Goal: Complete application form: Complete application form

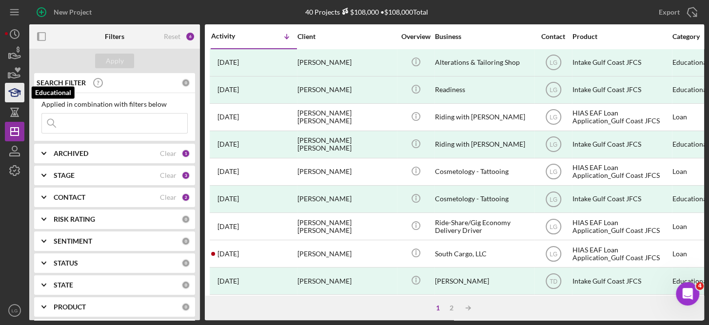
click at [15, 87] on icon "button" at bounding box center [14, 92] width 24 height 24
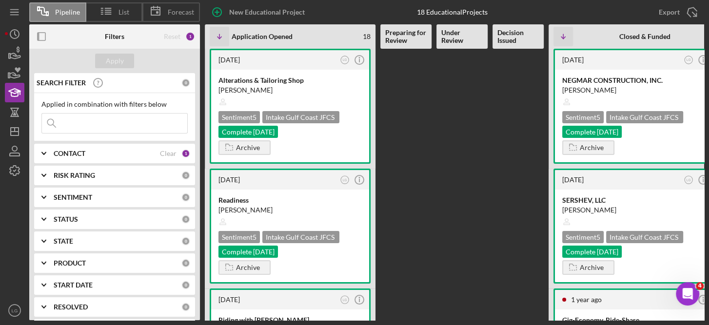
click at [78, 177] on b "RISK RATING" at bounding box center [74, 176] width 41 height 8
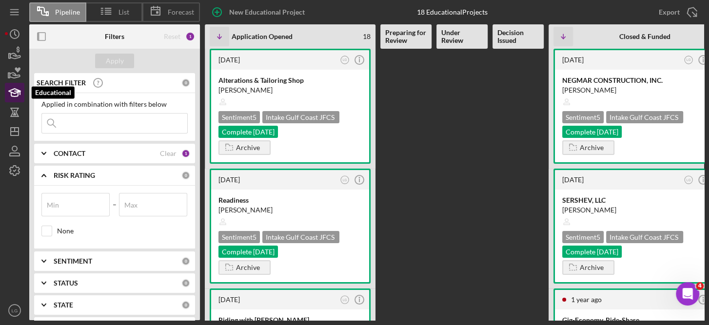
click at [19, 95] on icon "button" at bounding box center [14, 92] width 24 height 24
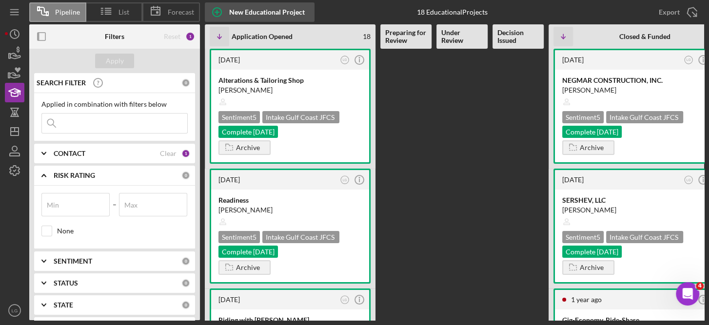
click at [259, 15] on div "New Educational Project" at bounding box center [267, 12] width 76 height 20
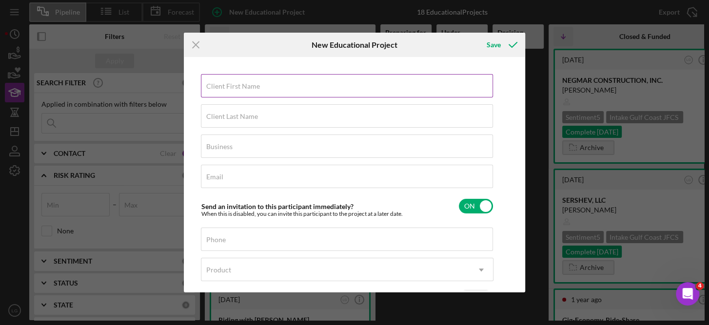
click at [260, 87] on input "Client First Name" at bounding box center [347, 85] width 292 height 23
type input "Katrina"
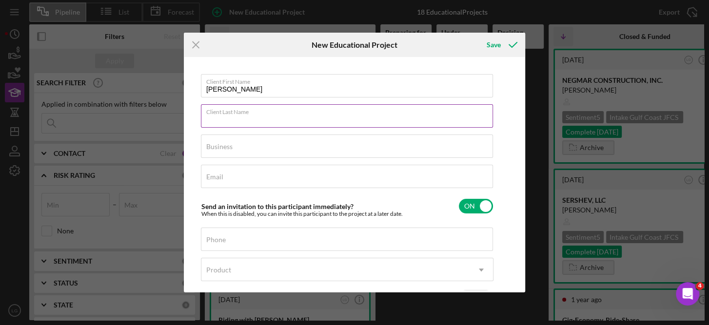
click at [237, 120] on input "Client Last Name" at bounding box center [347, 115] width 292 height 23
type input "Kazymir"
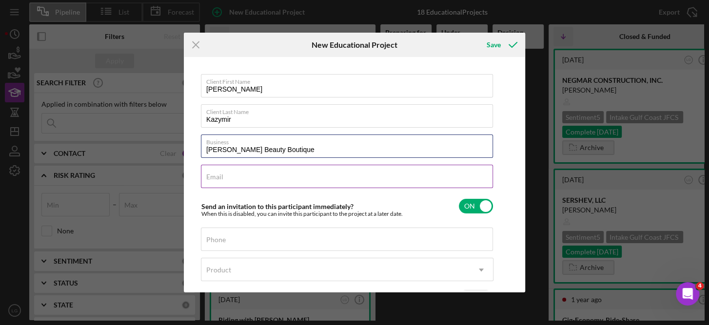
type input "Luna Beauty Boutique"
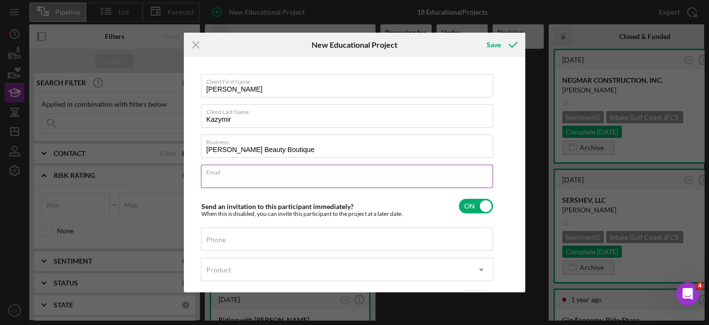
click at [231, 179] on input "Email" at bounding box center [347, 176] width 292 height 23
click at [308, 180] on input "ka" at bounding box center [347, 176] width 292 height 23
type input "k"
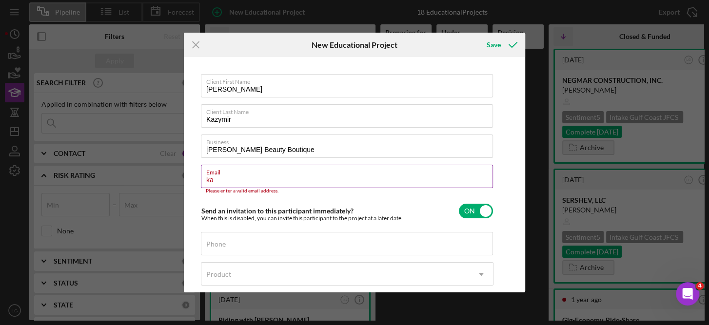
type input "k"
click at [227, 177] on input "Email" at bounding box center [347, 176] width 292 height 23
paste input "lunabeautyboutiquellc@gmail.com"
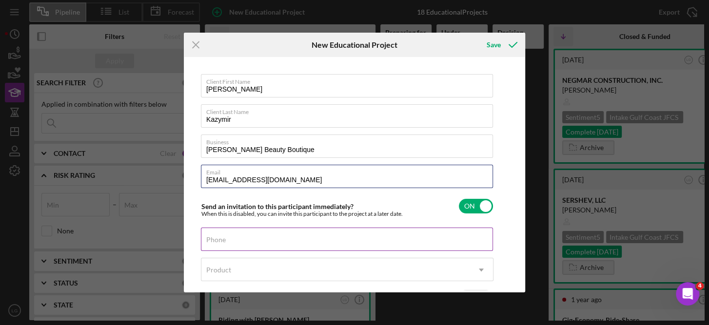
type input "lunabeautyboutiquellc@gmail.com"
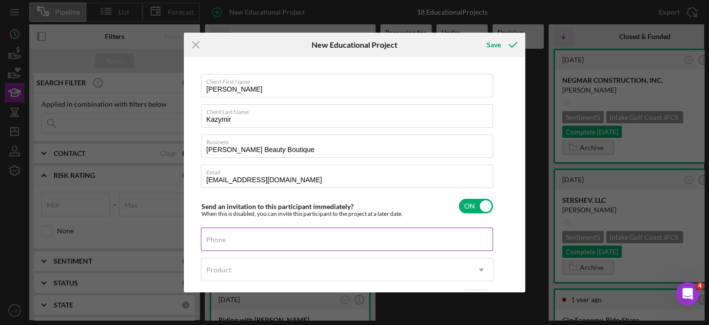
click at [223, 241] on label "Phone" at bounding box center [216, 240] width 20 height 8
click at [223, 241] on input "Phone" at bounding box center [347, 239] width 292 height 23
type input "(727) 377-1465"
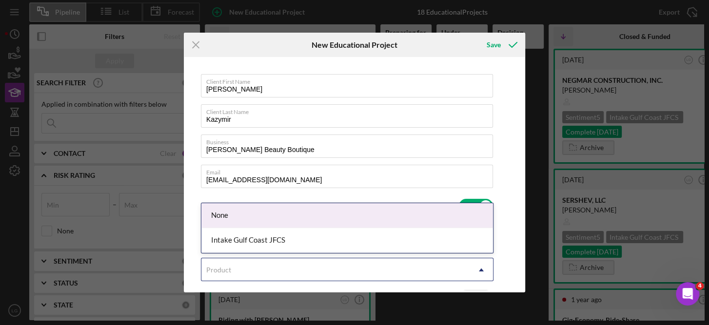
click at [481, 266] on icon "Icon/Dropdown Arrow" at bounding box center [481, 269] width 23 height 23
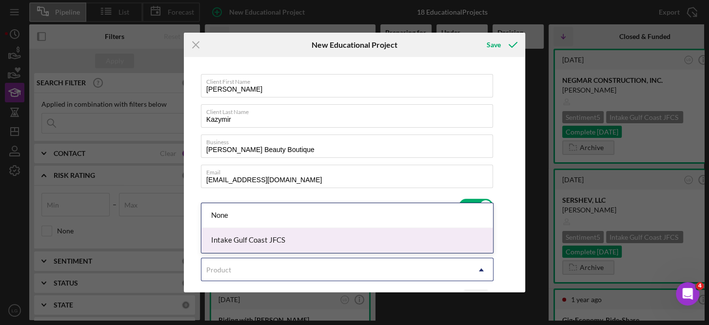
click at [284, 239] on div "Intake Gulf Coast JFCS" at bounding box center [347, 240] width 292 height 25
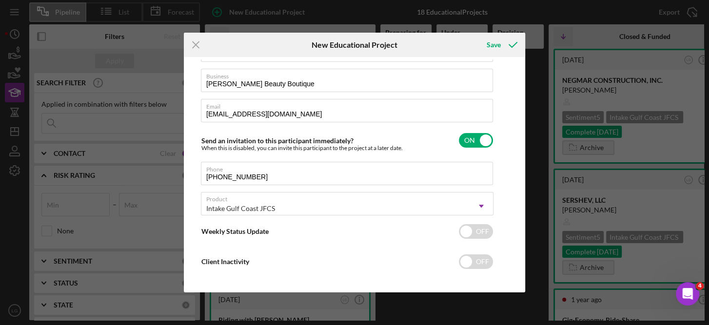
scroll to position [68, 0]
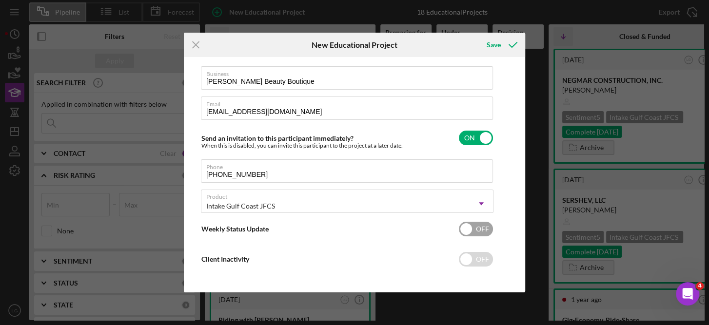
click at [467, 232] on input "checkbox" at bounding box center [476, 229] width 34 height 15
checkbox input "true"
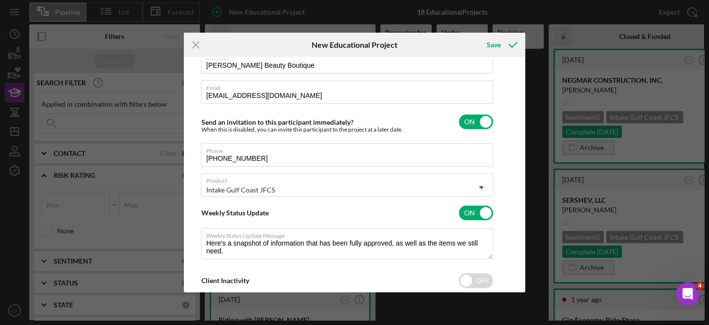
scroll to position [103, 0]
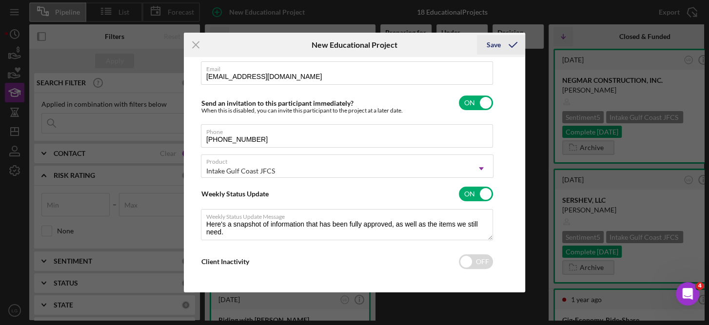
click at [490, 47] on div "Save" at bounding box center [494, 45] width 14 height 20
type textarea "Here's a snapshot of information that has been fully approved, as well as the i…"
checkbox input "false"
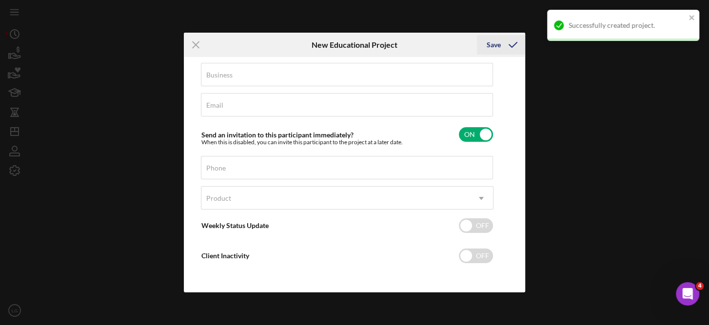
scroll to position [71, 0]
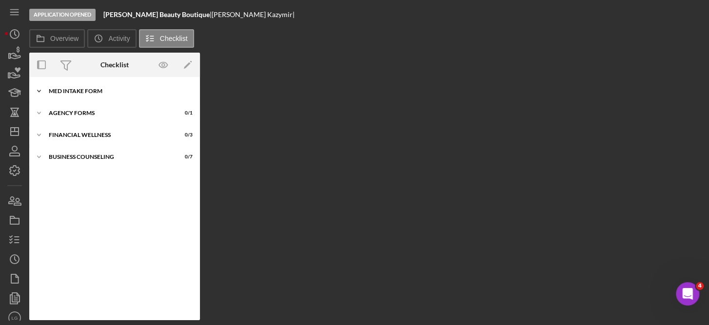
click at [99, 88] on div "MED Intake Form" at bounding box center [118, 91] width 139 height 6
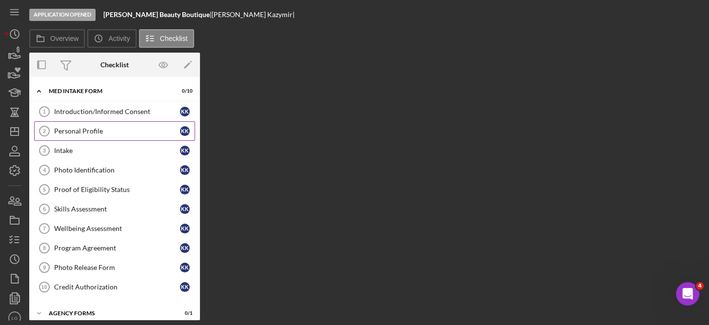
click at [86, 133] on div "Personal Profile" at bounding box center [117, 131] width 126 height 8
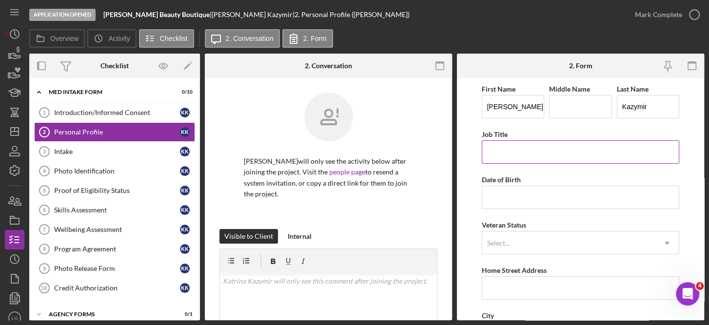
click at [504, 153] on input "Job Title" at bounding box center [581, 151] width 198 height 23
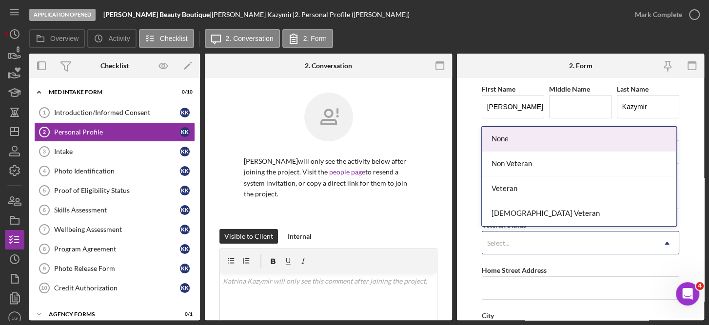
click at [666, 242] on icon "Icon/Dropdown Arrow" at bounding box center [666, 243] width 23 height 23
click at [503, 140] on div "None" at bounding box center [579, 139] width 195 height 25
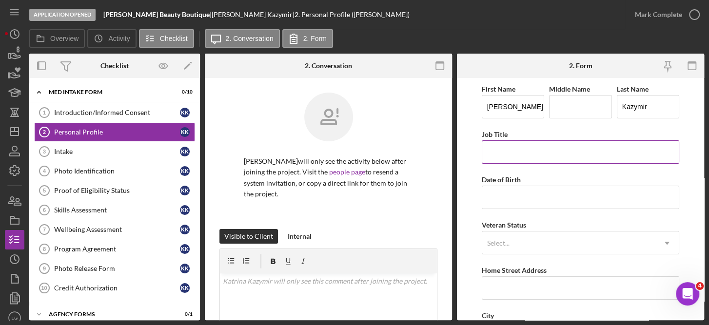
click at [502, 149] on input "Job Title" at bounding box center [581, 151] width 198 height 23
click at [560, 116] on input "Middle Name" at bounding box center [580, 106] width 63 height 23
click at [504, 150] on input "Job Title" at bounding box center [581, 151] width 198 height 23
type input "Permanent Makeup Specialist"
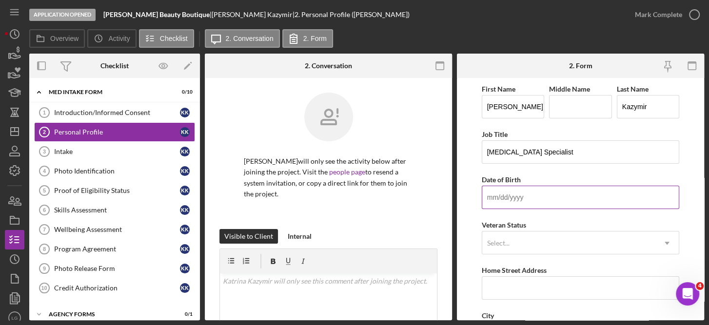
click at [506, 196] on input "Date of Birth" at bounding box center [581, 197] width 198 height 23
type input "07/19/1998"
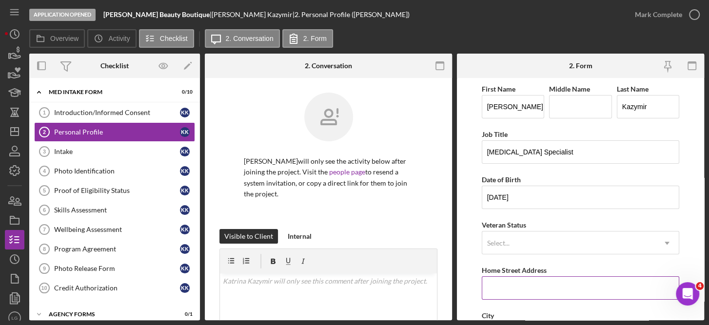
click at [523, 290] on input "Home Street Address" at bounding box center [581, 288] width 198 height 23
click at [507, 291] on input "Home Street Address" at bounding box center [581, 288] width 198 height 23
type input "809 Russell Lane"
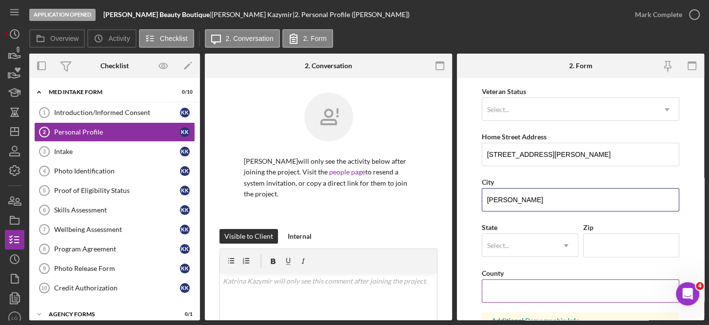
type input "Brandon"
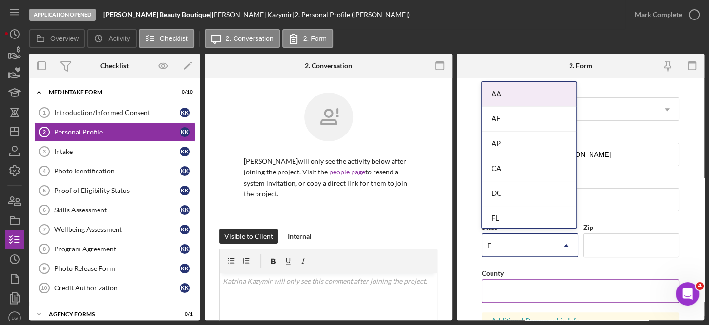
type input "FL"
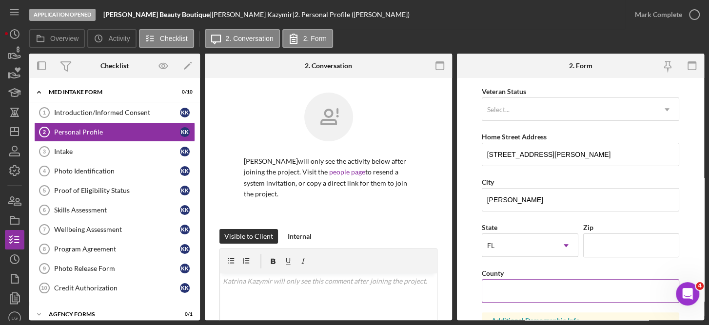
type input "4"
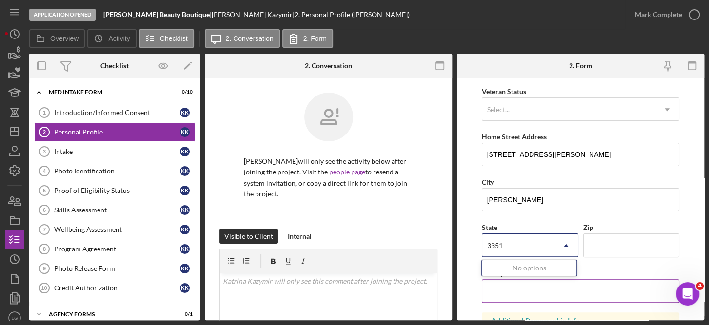
type input "33510"
click at [563, 243] on icon "Icon/Dropdown Arrow" at bounding box center [566, 245] width 23 height 23
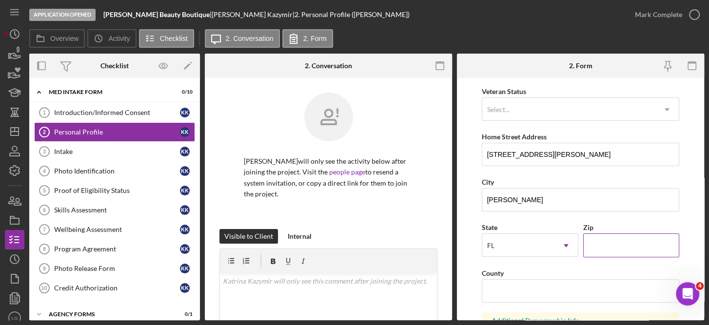
click at [634, 242] on input "Zip" at bounding box center [631, 245] width 97 height 23
type input "33511"
type input "Hilsborough"
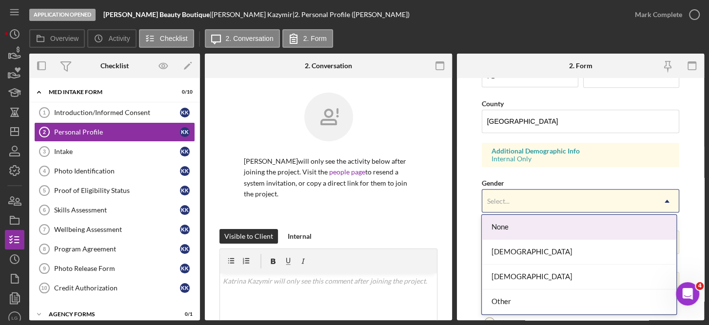
click at [665, 195] on icon "Icon/Dropdown Arrow" at bounding box center [666, 201] width 23 height 23
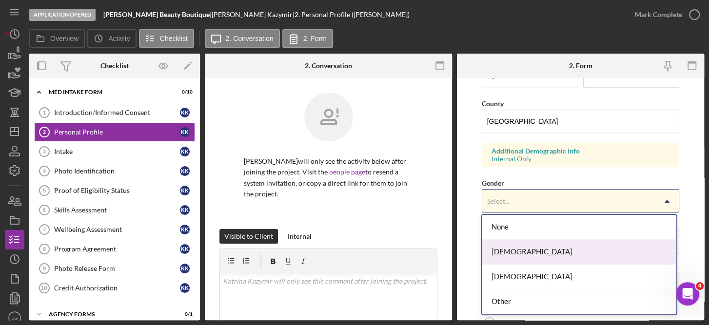
click at [515, 248] on div "Female" at bounding box center [579, 252] width 195 height 25
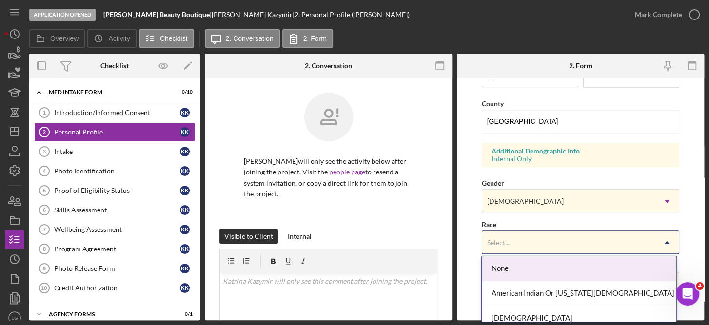
click at [666, 239] on icon "Icon/Dropdown Arrow" at bounding box center [666, 242] width 23 height 23
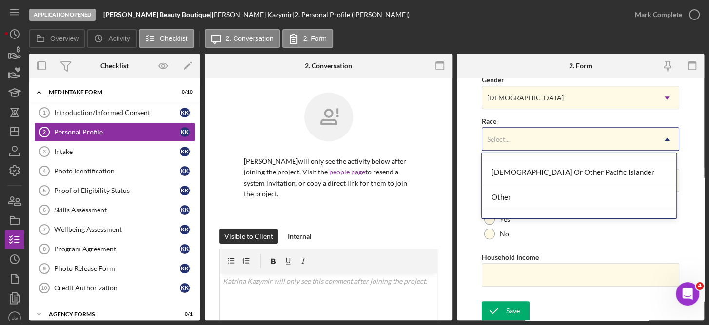
scroll to position [130, 0]
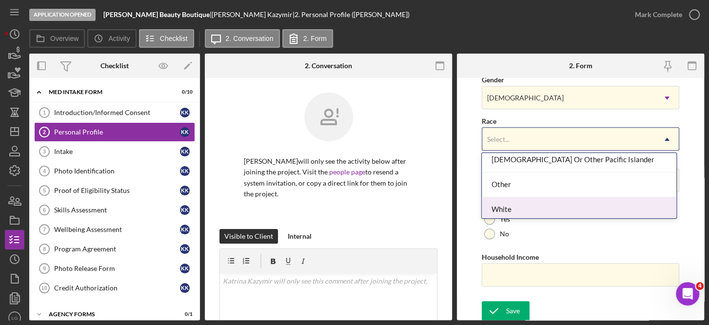
click at [532, 209] on div "White" at bounding box center [579, 210] width 195 height 25
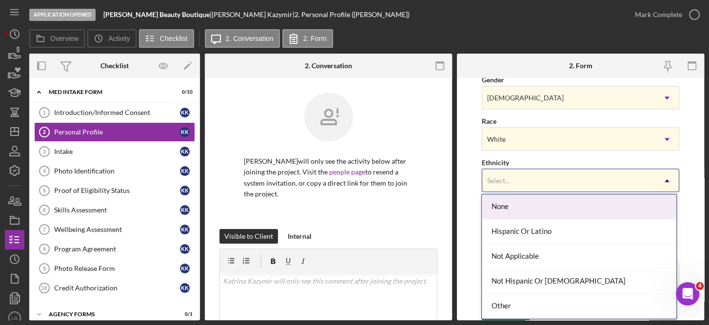
click at [663, 177] on icon "Icon/Dropdown Arrow" at bounding box center [666, 180] width 23 height 23
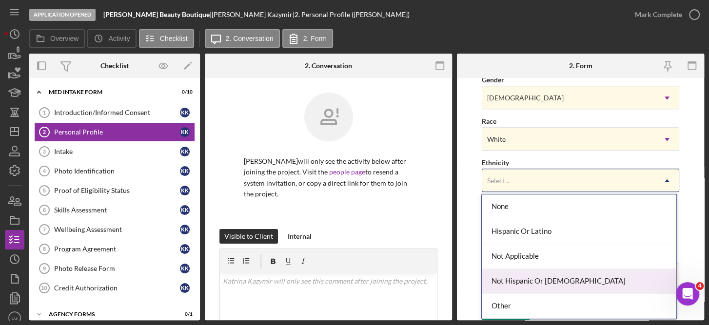
click at [536, 282] on div "Not Hispanic Or Latino" at bounding box center [579, 281] width 195 height 25
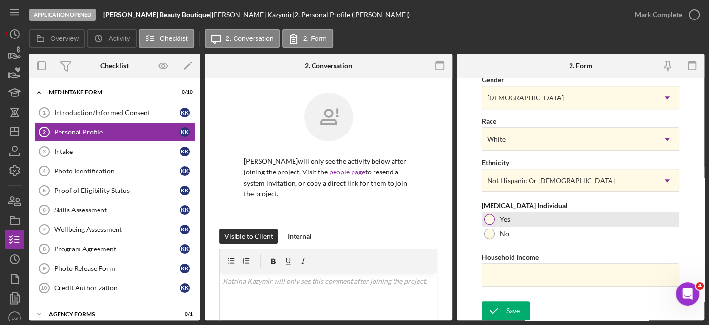
click at [491, 219] on div at bounding box center [489, 219] width 11 height 11
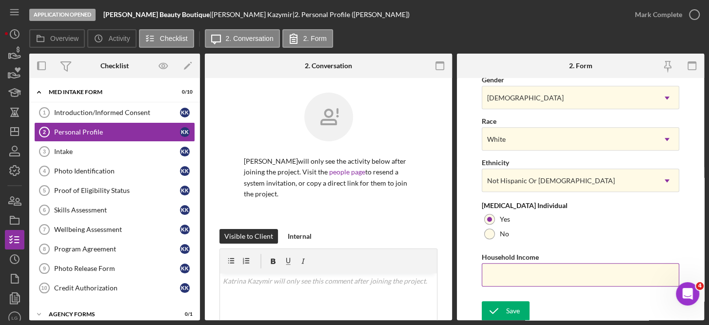
click at [512, 272] on input "Household Income" at bounding box center [581, 274] width 198 height 23
click at [519, 311] on div "Save" at bounding box center [513, 311] width 14 height 20
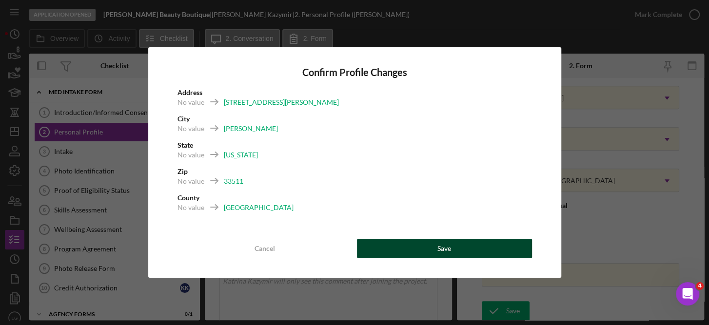
click at [457, 248] on button "Save" at bounding box center [444, 249] width 175 height 20
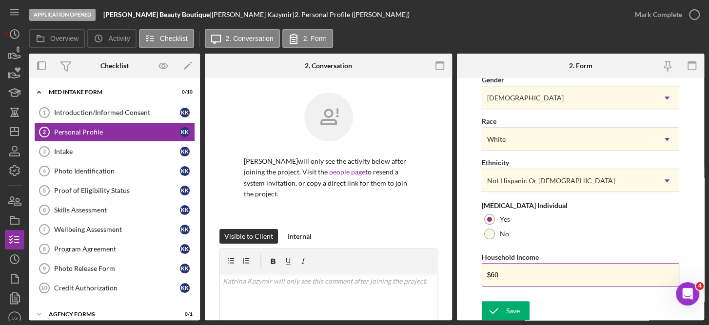
click at [522, 279] on input "$60" at bounding box center [581, 274] width 198 height 23
type input "$60,000"
click at [512, 305] on div "Save" at bounding box center [513, 311] width 14 height 20
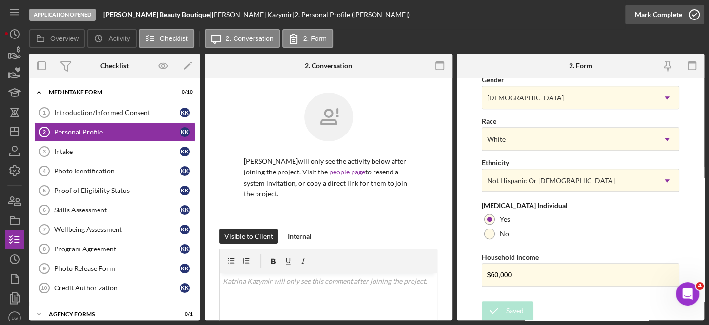
click at [695, 15] on icon "button" at bounding box center [694, 14] width 24 height 24
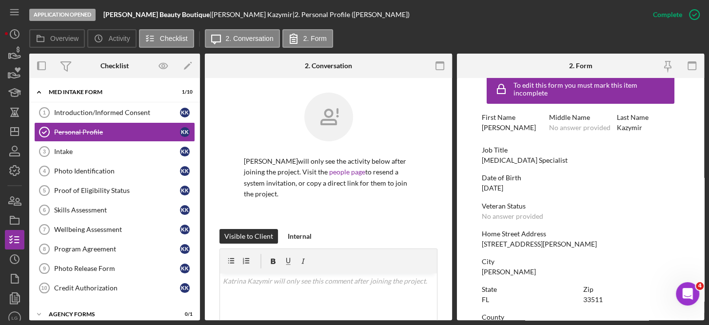
scroll to position [0, 0]
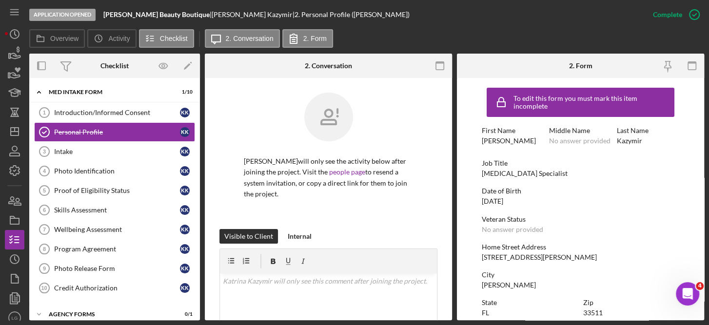
click at [705, 70] on div "Application Opened Luna Beauty Boutique | Katrina Kazymir | 2. Personal Profile…" at bounding box center [354, 162] width 709 height 325
click at [701, 68] on icon "button" at bounding box center [692, 66] width 22 height 22
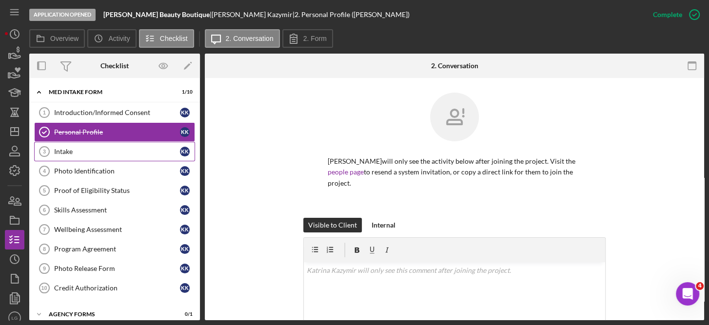
click at [66, 148] on div "Intake" at bounding box center [117, 152] width 126 height 8
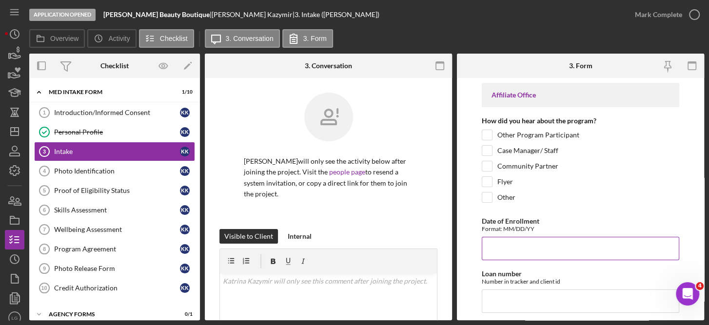
click at [523, 249] on input "Date of Enrollment" at bounding box center [581, 248] width 198 height 23
click at [518, 167] on label "Community Partner" at bounding box center [527, 166] width 61 height 10
click at [492, 167] on input "Community Partner" at bounding box center [487, 166] width 10 height 10
checkbox input "true"
click at [499, 246] on input "Date of Enrollment" at bounding box center [581, 248] width 198 height 23
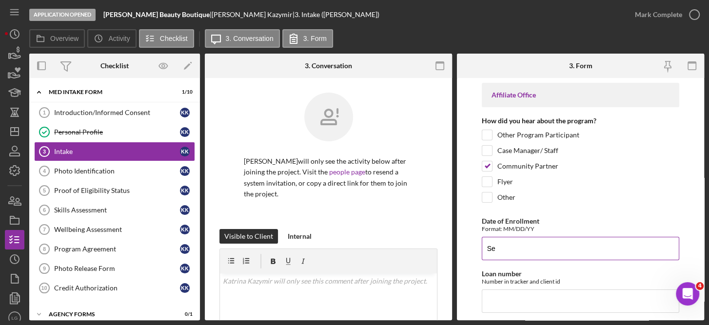
type input "S"
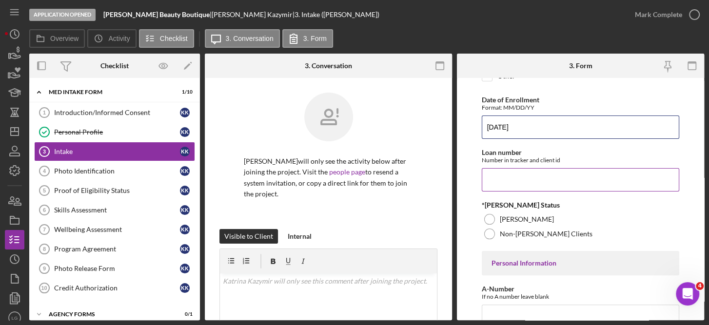
scroll to position [130, 0]
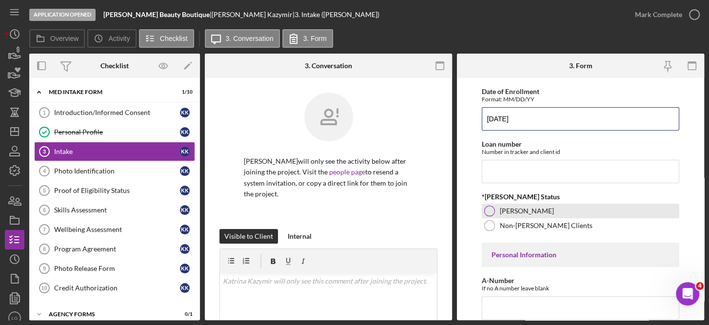
type input "09/12/2025"
click at [513, 207] on label "ORR Eligible" at bounding box center [527, 211] width 54 height 8
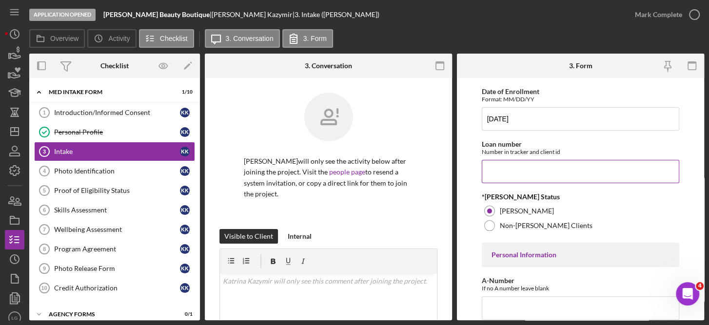
click at [513, 168] on input "Loan number" at bounding box center [581, 171] width 198 height 23
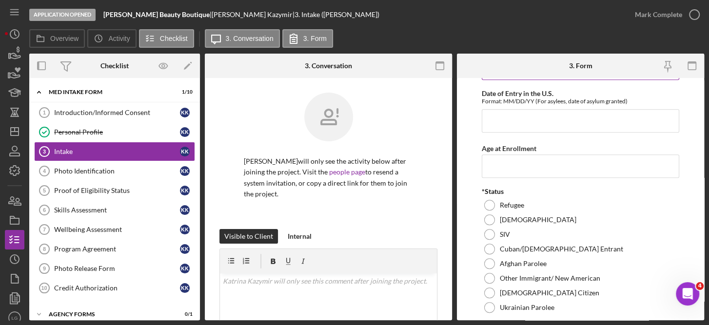
scroll to position [375, 0]
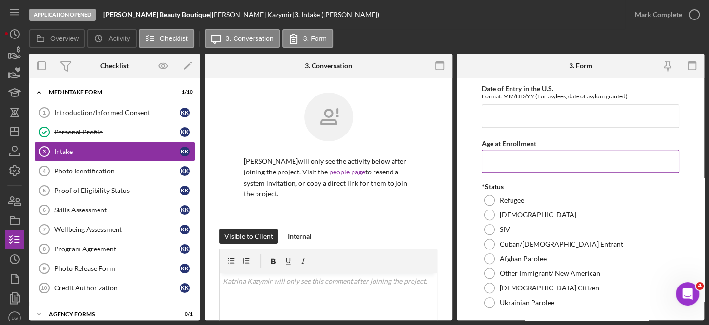
click at [512, 161] on input "Age at Enrollment" at bounding box center [581, 161] width 198 height 23
type input "27"
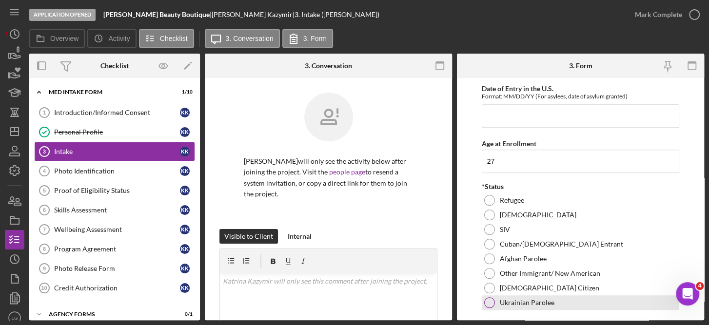
click at [529, 299] on label "Ukrainian Parolee" at bounding box center [527, 303] width 55 height 8
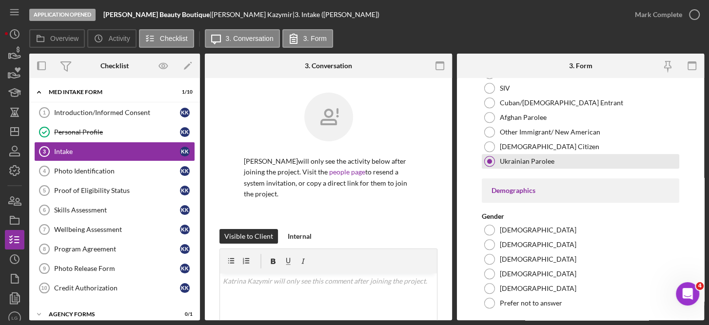
scroll to position [517, 0]
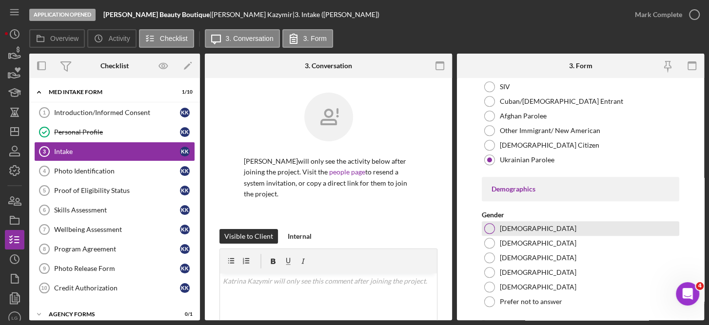
click at [516, 227] on label "Female" at bounding box center [538, 229] width 77 height 8
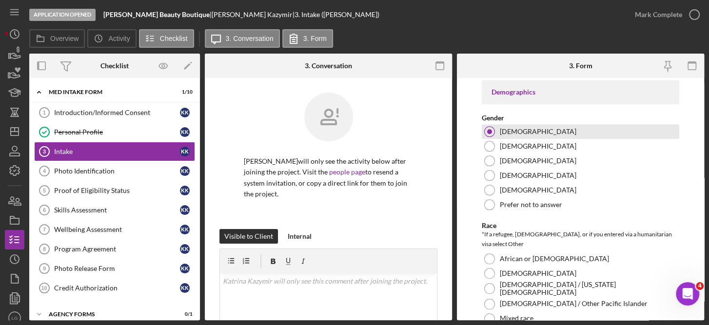
scroll to position [661, 0]
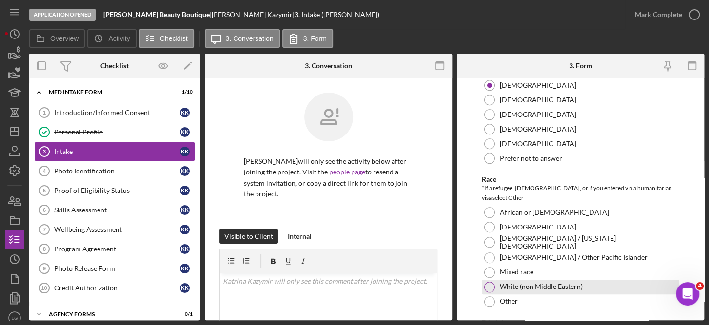
click at [524, 283] on label "White (non Middle Eastern)" at bounding box center [541, 287] width 83 height 8
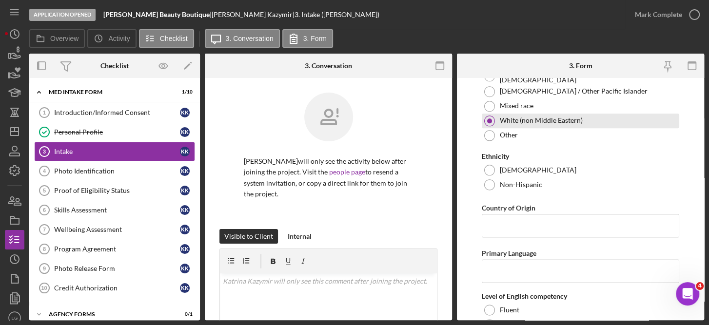
scroll to position [827, 0]
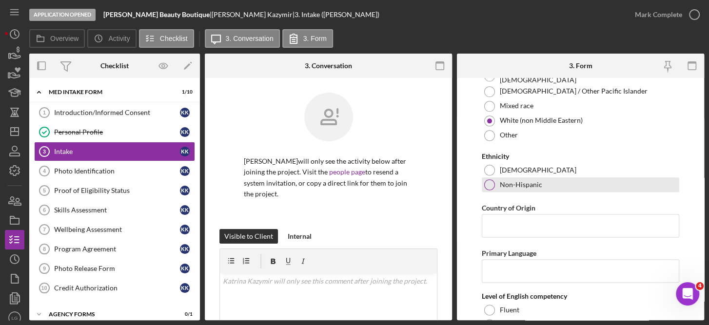
click at [511, 181] on label "Non-Hispanic" at bounding box center [521, 185] width 42 height 8
click at [527, 214] on input "Country of Origin" at bounding box center [581, 225] width 198 height 23
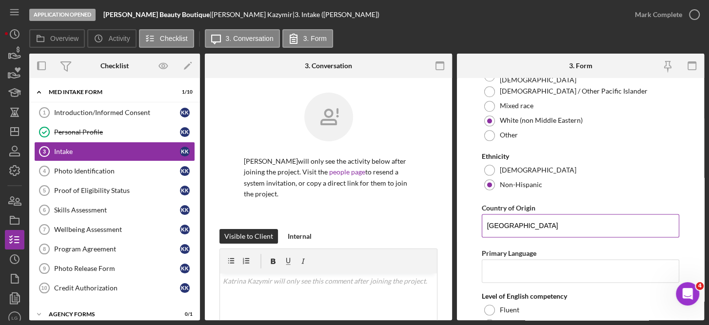
type input "Ukraine"
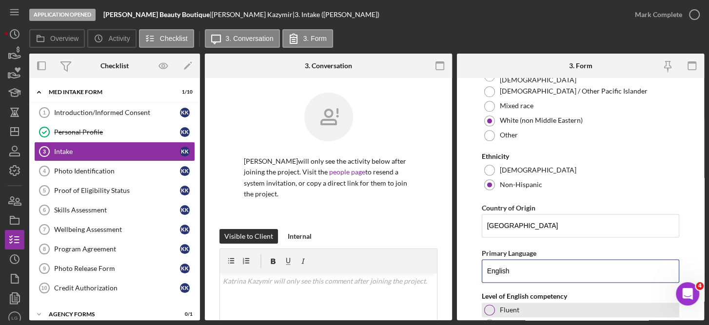
type input "English"
click at [504, 303] on div "Fluent" at bounding box center [581, 310] width 198 height 15
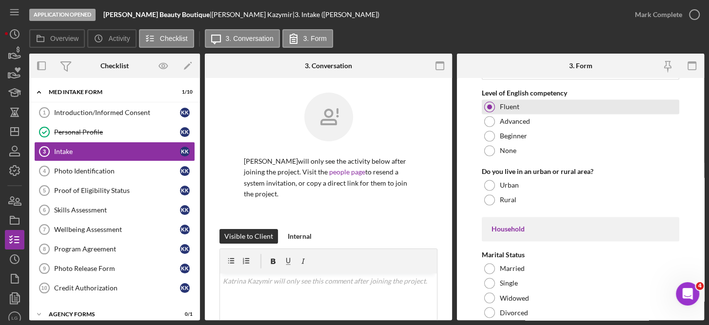
scroll to position [1055, 0]
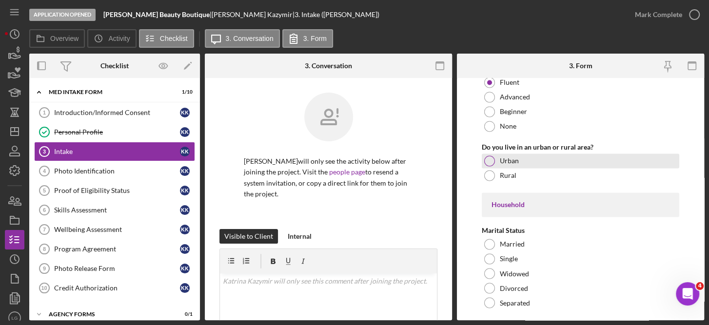
click at [491, 156] on div at bounding box center [489, 161] width 11 height 11
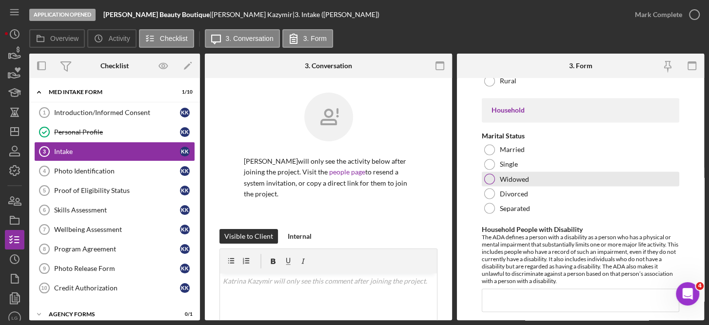
scroll to position [1150, 0]
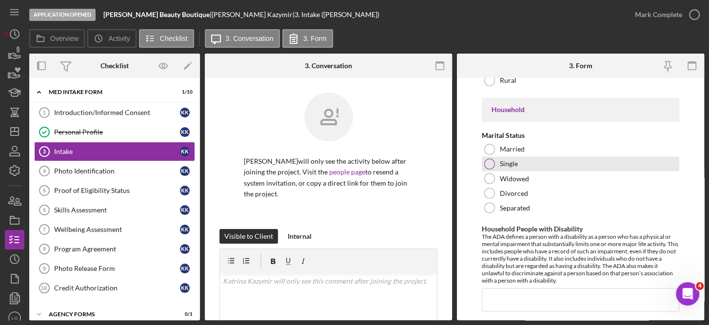
click at [511, 160] on label "Single" at bounding box center [509, 164] width 18 height 8
click at [525, 288] on input "Household People with Disability" at bounding box center [581, 299] width 198 height 23
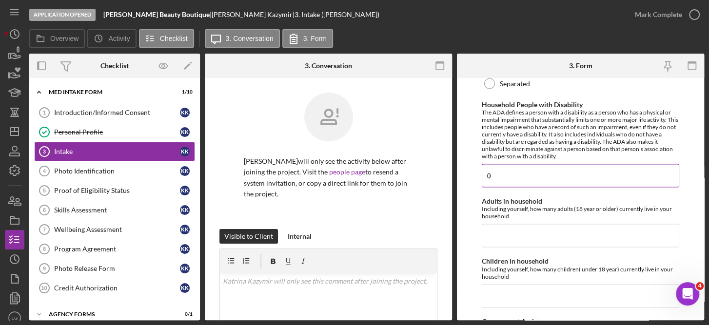
scroll to position [1275, 0]
type input "0"
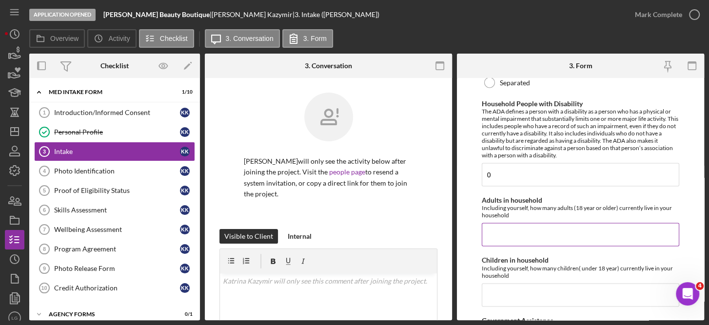
click at [520, 223] on input "Adults in household" at bounding box center [581, 234] width 198 height 23
type input "2"
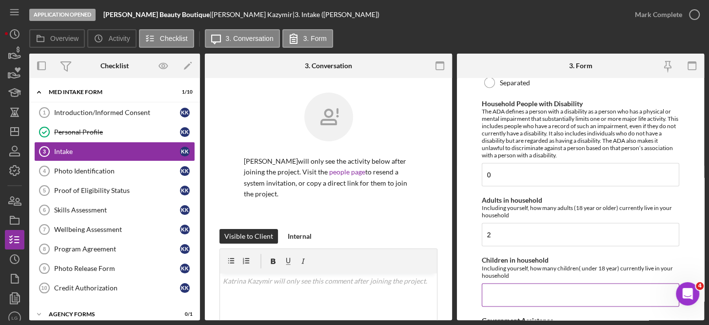
click at [514, 283] on input "Children in household" at bounding box center [581, 294] width 198 height 23
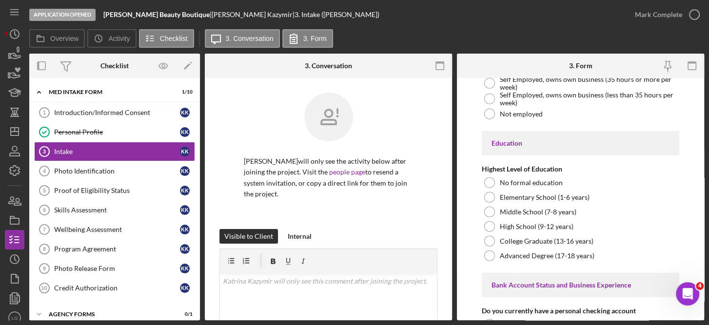
scroll to position [1671, 0]
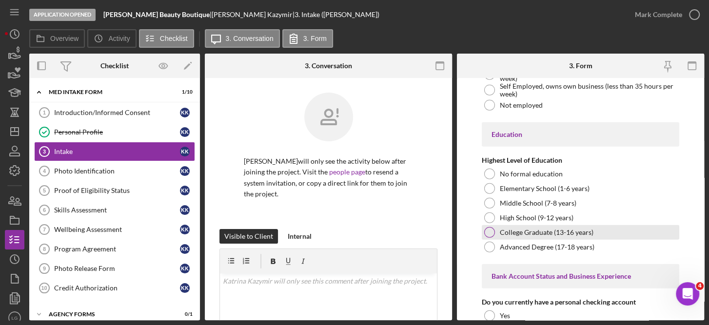
type input "1"
click at [578, 229] on label "College Graduate (13-16 years)" at bounding box center [547, 233] width 94 height 8
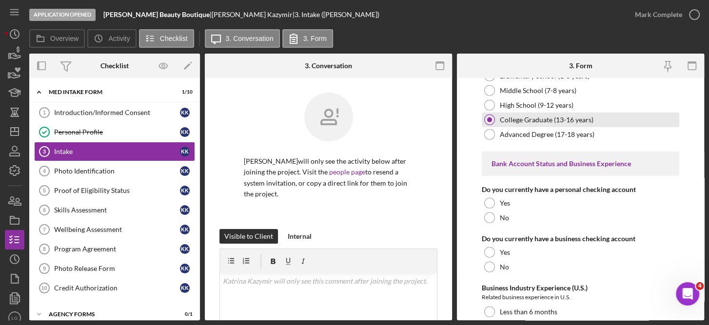
scroll to position [1786, 0]
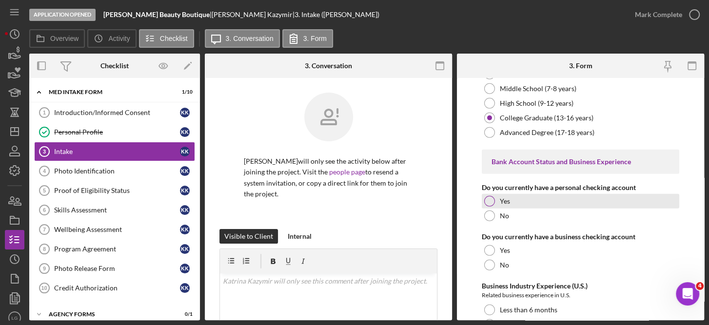
click at [489, 196] on div at bounding box center [489, 201] width 11 height 11
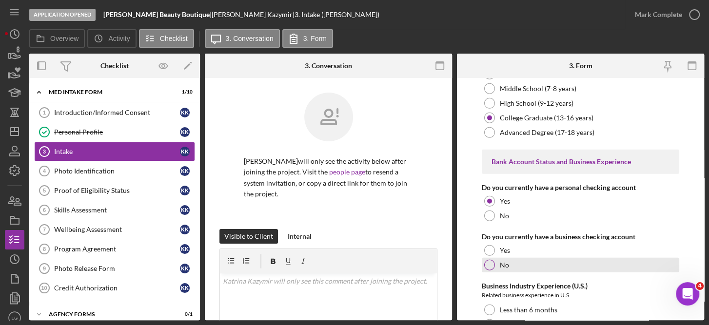
click at [495, 258] on div "No" at bounding box center [581, 265] width 198 height 15
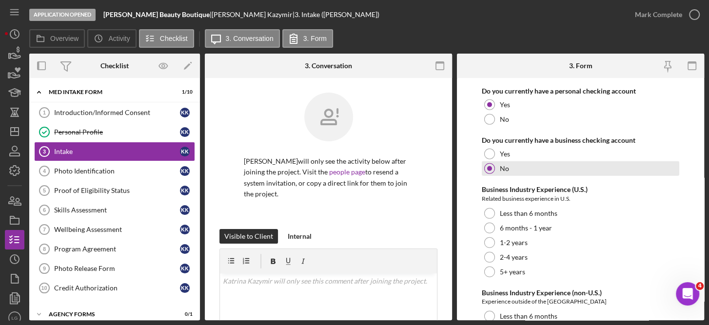
scroll to position [1890, 0]
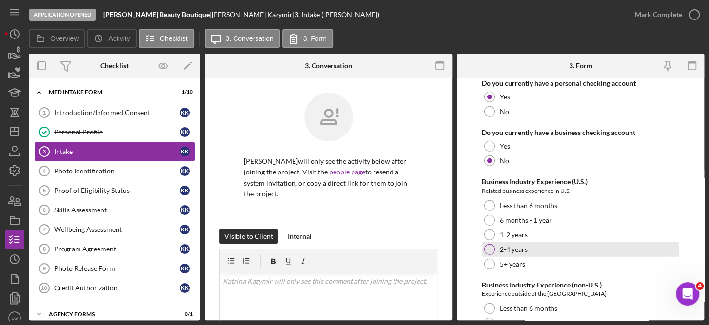
click at [523, 242] on div "2-4 years" at bounding box center [581, 249] width 198 height 15
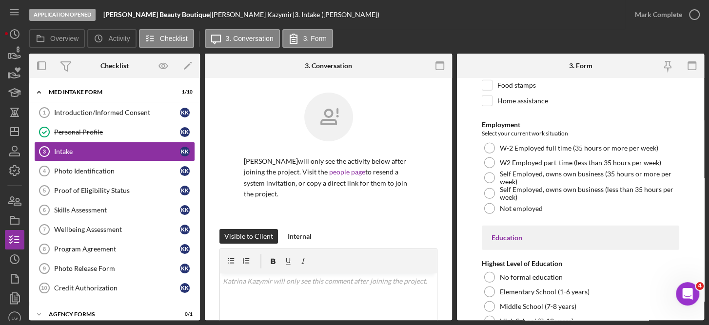
scroll to position [1568, 0]
click at [493, 143] on div at bounding box center [489, 148] width 11 height 11
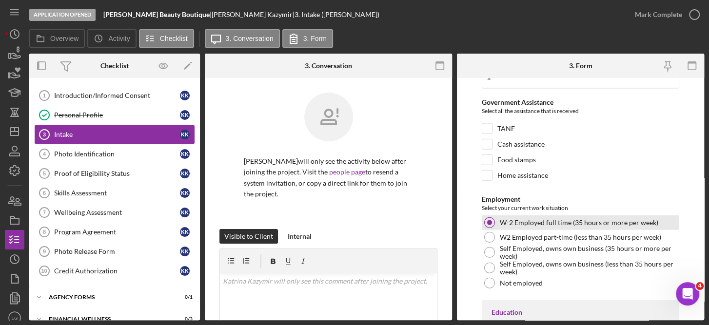
scroll to position [0, 0]
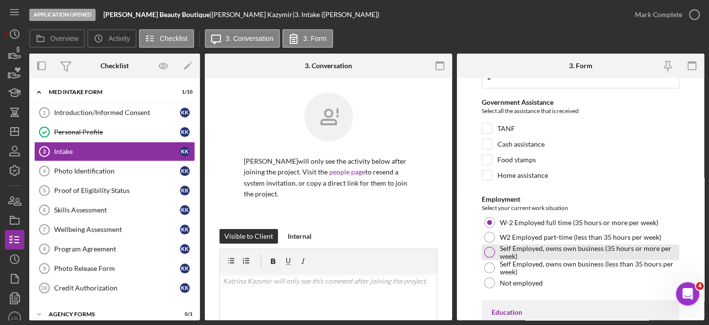
click at [493, 247] on div at bounding box center [489, 252] width 11 height 11
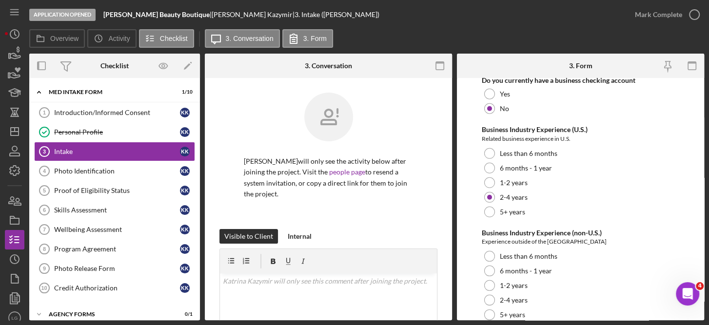
scroll to position [1965, 0]
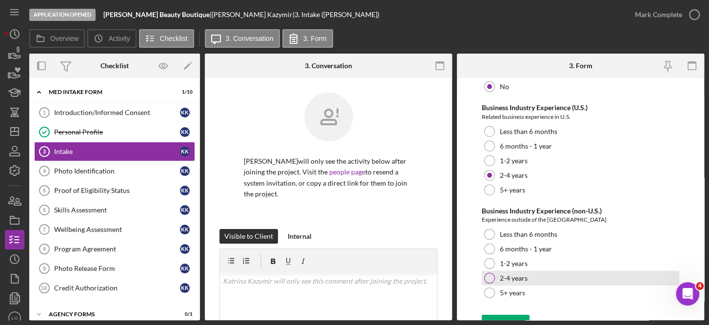
click at [520, 275] on label "2-4 years" at bounding box center [514, 279] width 28 height 8
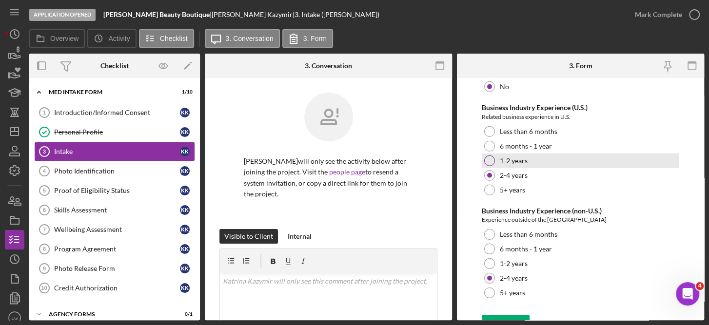
click at [512, 157] on label "1-2 years" at bounding box center [514, 161] width 28 height 8
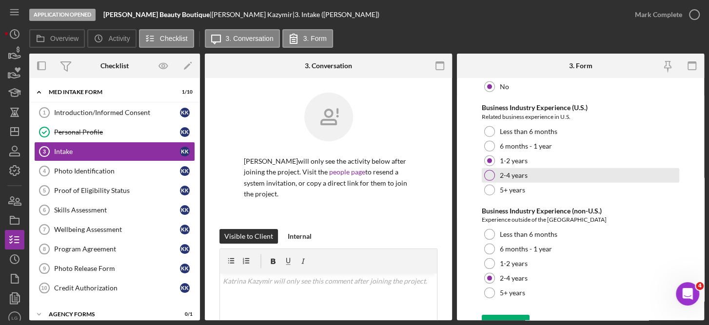
click at [488, 170] on div at bounding box center [489, 175] width 11 height 11
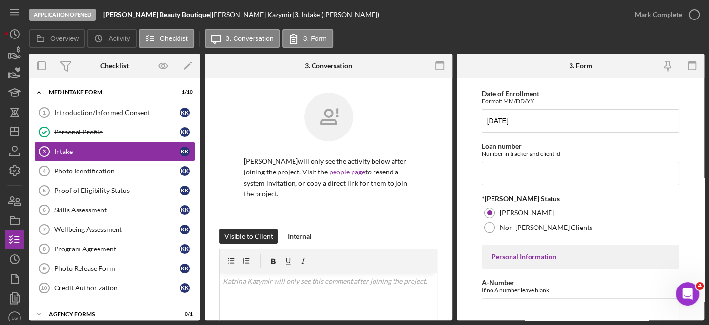
scroll to position [128, 0]
click at [523, 170] on input "Loan number" at bounding box center [581, 172] width 198 height 23
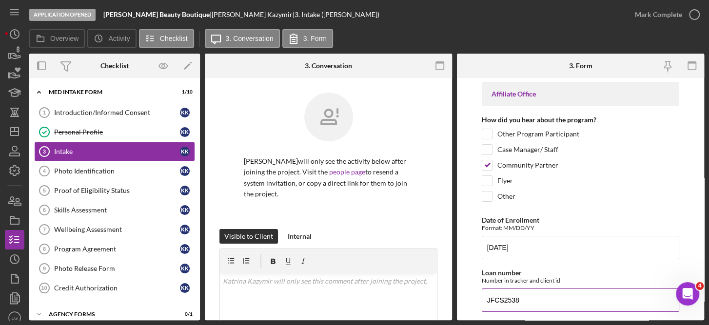
scroll to position [0, 0]
type input "JFCS2538"
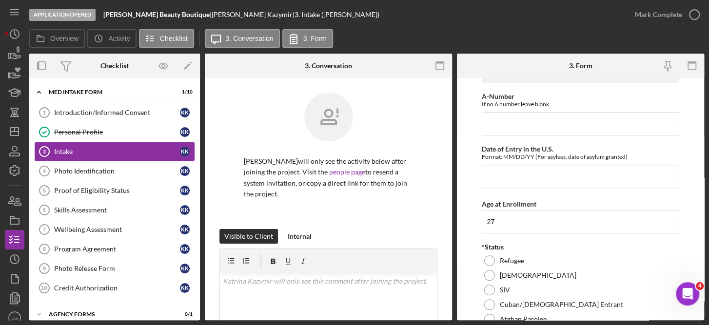
scroll to position [314, 0]
click at [517, 171] on input "Date of Entry in the U.S." at bounding box center [581, 176] width 198 height 23
click at [500, 119] on input "A-Number" at bounding box center [581, 124] width 198 height 23
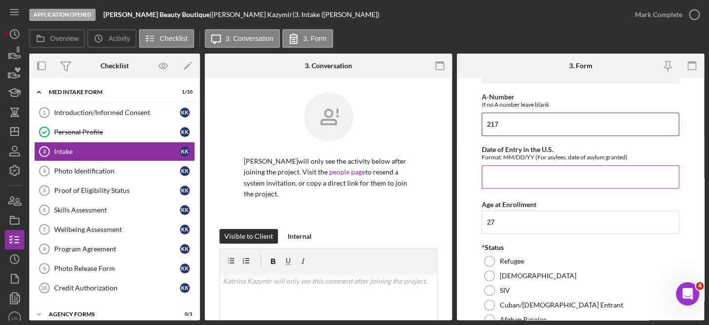
type input "217"
click at [526, 179] on input "Date of Entry in the U.S." at bounding box center [581, 176] width 198 height 23
click at [526, 124] on input "217" at bounding box center [581, 124] width 198 height 23
click at [526, 176] on input "08/20" at bounding box center [581, 176] width 198 height 23
type input "08/20/2022"
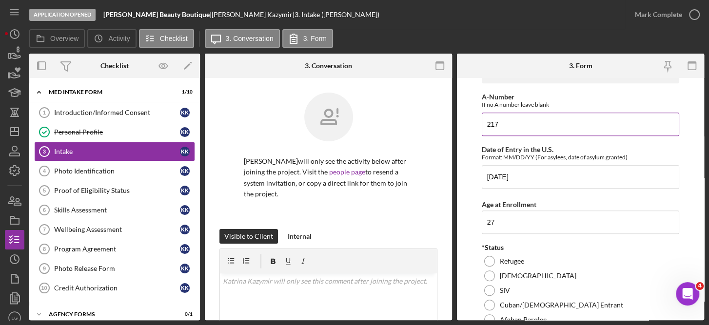
click at [527, 125] on input "217" at bounding box center [581, 124] width 198 height 23
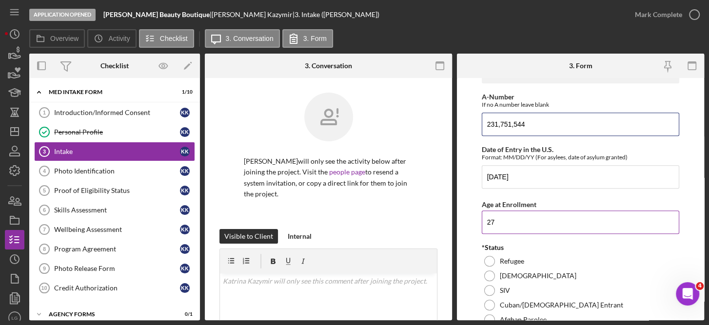
type input "231,751,544"
click at [515, 220] on input "27" at bounding box center [581, 222] width 198 height 23
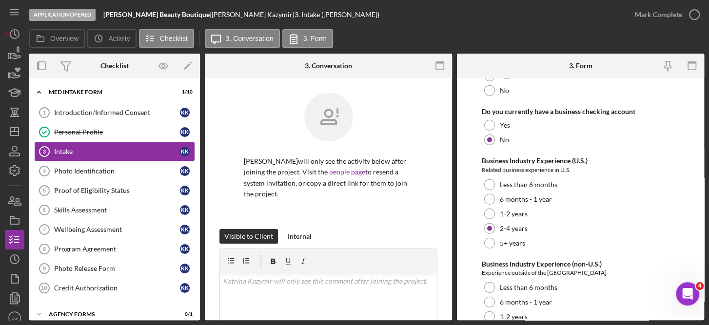
scroll to position [1965, 0]
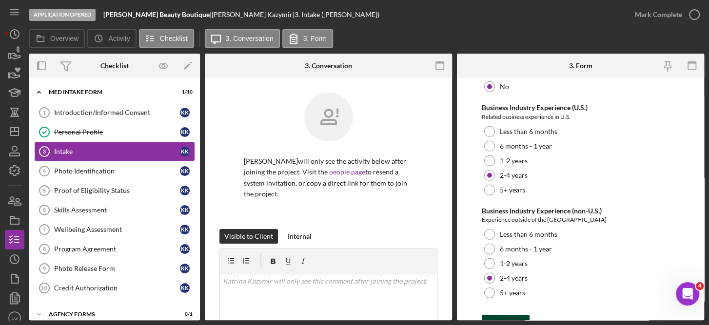
click at [513, 315] on div "Save" at bounding box center [513, 325] width 14 height 20
click at [695, 16] on icon "button" at bounding box center [694, 14] width 24 height 24
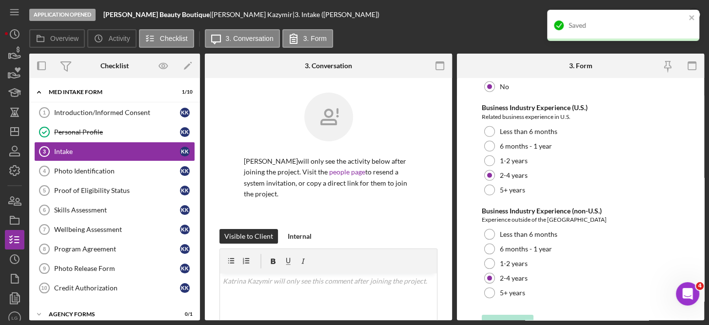
scroll to position [2004, 0]
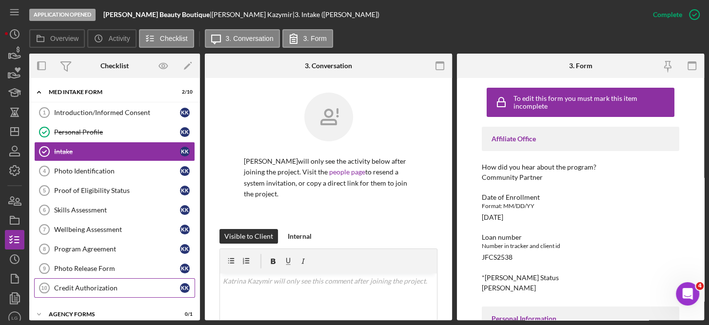
click at [96, 284] on div "Credit Authorization" at bounding box center [117, 288] width 126 height 8
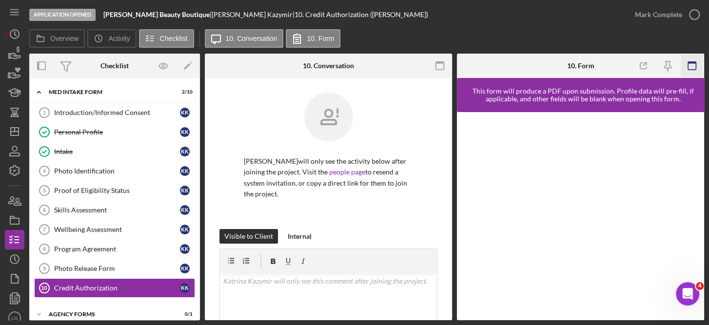
click at [692, 63] on rect "button" at bounding box center [692, 63] width 8 height 2
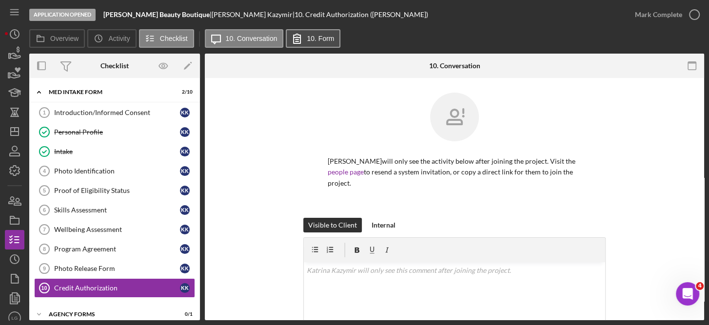
click at [322, 33] on button "10. Form" at bounding box center [313, 38] width 55 height 19
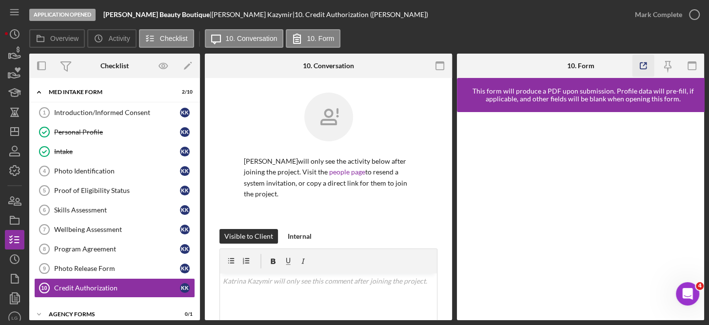
click at [643, 65] on line "button" at bounding box center [644, 64] width 3 height 3
click at [694, 10] on icon "button" at bounding box center [694, 14] width 24 height 24
